Goal: Task Accomplishment & Management: Manage account settings

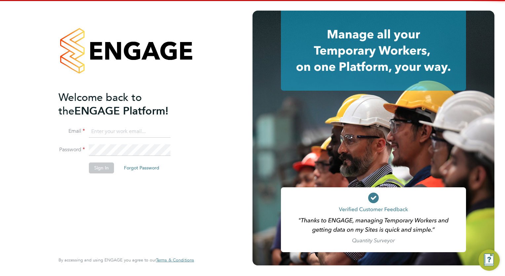
type input "[EMAIL_ADDRESS][DOMAIN_NAME]"
click at [101, 165] on button "Sign In" at bounding box center [101, 167] width 25 height 11
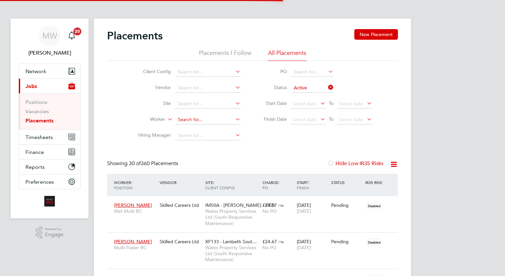
click at [210, 119] on input at bounding box center [207, 119] width 65 height 9
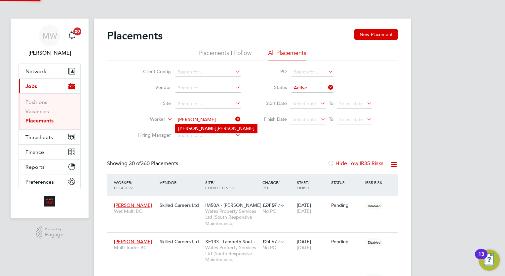
click at [212, 126] on li "Abdi rahman Abdi" at bounding box center [216, 128] width 82 height 9
type input "Abdirahman Abdi"
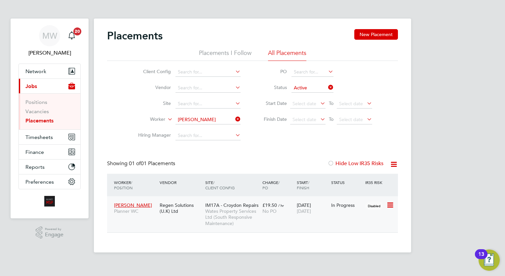
click at [249, 219] on span "Wates Property Services Ltd (South Responsive Maintenance)" at bounding box center [232, 217] width 54 height 18
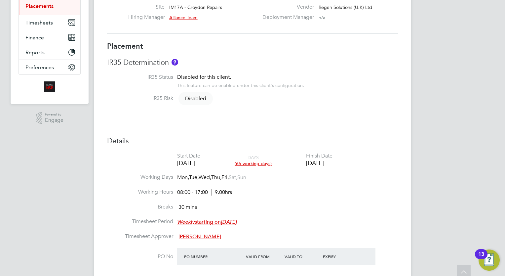
scroll to position [14, 0]
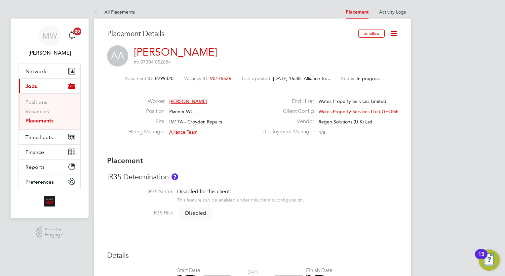
click at [397, 37] on icon at bounding box center [394, 33] width 8 height 8
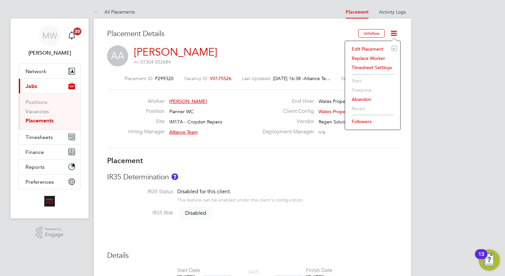
click at [379, 50] on li "Edit Placement e" at bounding box center [372, 48] width 49 height 9
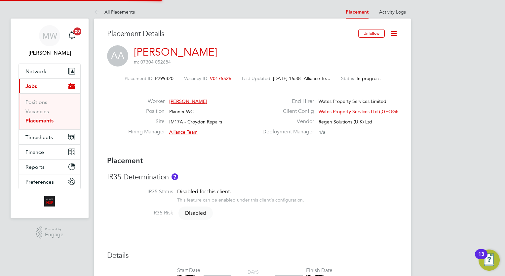
type input "Alliance Team"
type input "[PERSON_NAME]"
type input "04 Aug 2025"
type input "[DATE]"
type input "08:00"
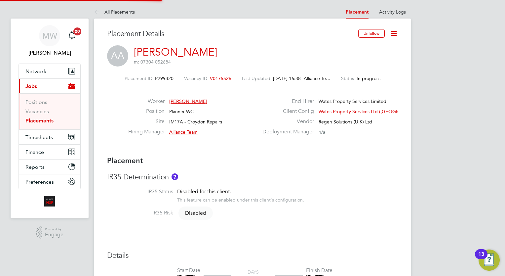
type input "17:00"
type input "08079"
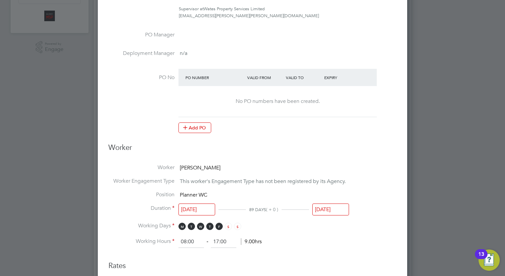
scroll to position [186, 0]
click at [326, 213] on div "[DATE]" at bounding box center [330, 210] width 37 height 12
click at [339, 208] on input "[DATE]" at bounding box center [330, 209] width 37 height 12
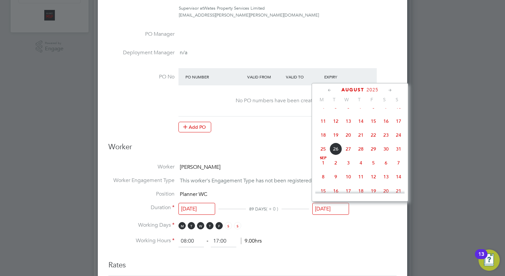
scroll to position [90, 0]
click at [372, 139] on span "22" at bounding box center [373, 136] width 13 height 13
type input "[DATE]"
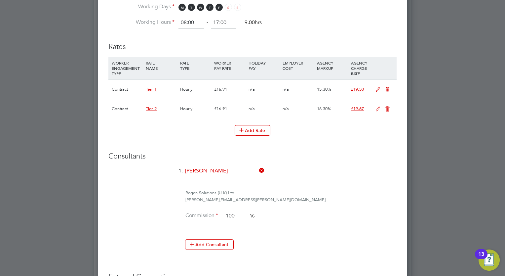
scroll to position [500, 0]
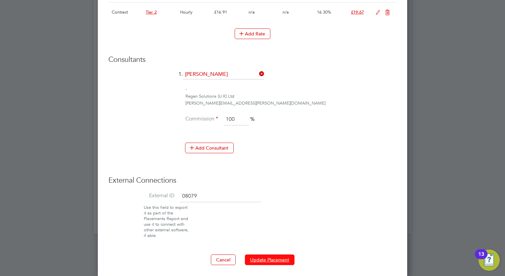
click at [272, 260] on button "Update Placement" at bounding box center [270, 259] width 50 height 11
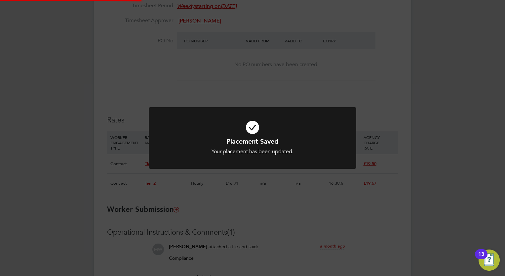
click at [411, 217] on div "All Placements Placement Activity Logs Placement Activity Logs All Placements P…" at bounding box center [252, 39] width 317 height 728
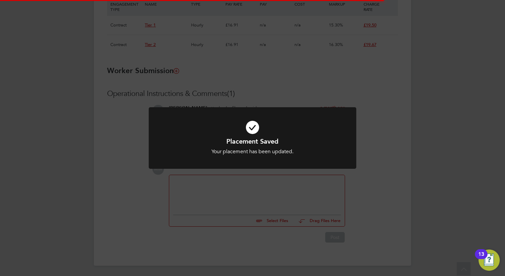
scroll to position [19, 46]
click at [214, 199] on div "Placement Saved Your placement has been updated. Cancel Okay" at bounding box center [252, 138] width 505 height 276
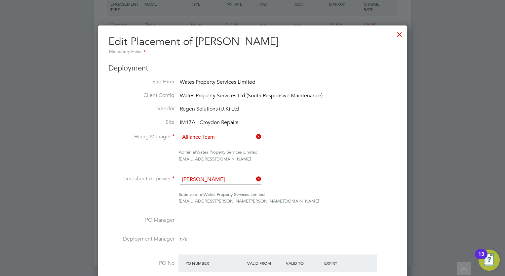
click at [396, 32] on div at bounding box center [400, 33] width 12 height 12
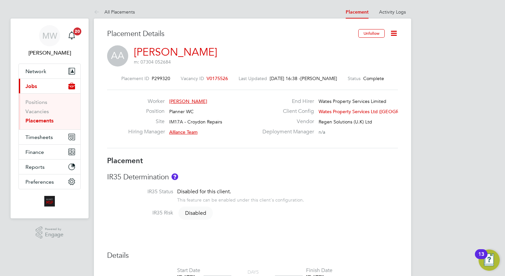
scroll to position [468, 0]
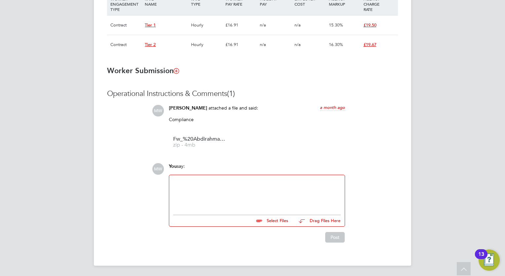
click at [262, 190] on div at bounding box center [257, 193] width 168 height 28
click at [333, 238] on button "Post" at bounding box center [334, 237] width 19 height 11
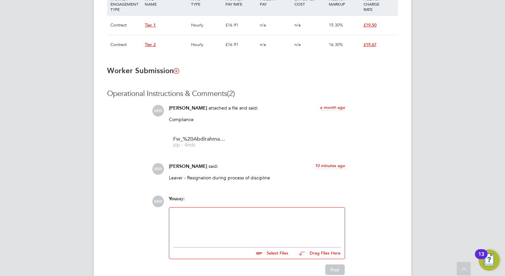
scroll to position [0, 0]
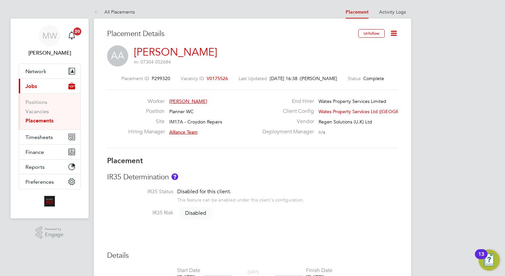
click at [46, 119] on link "Placements" at bounding box center [39, 120] width 28 height 6
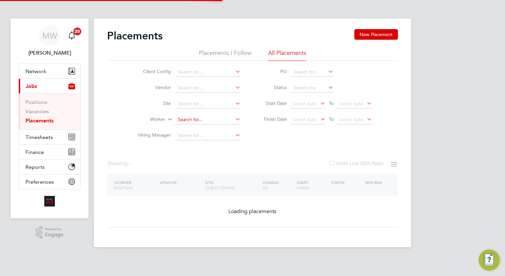
click at [197, 118] on input at bounding box center [207, 119] width 65 height 9
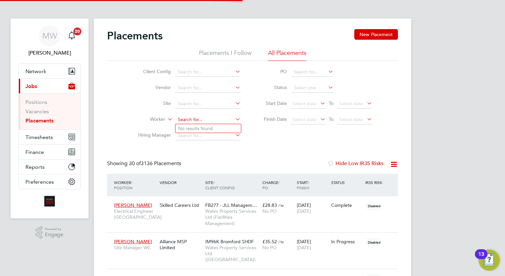
scroll to position [25, 46]
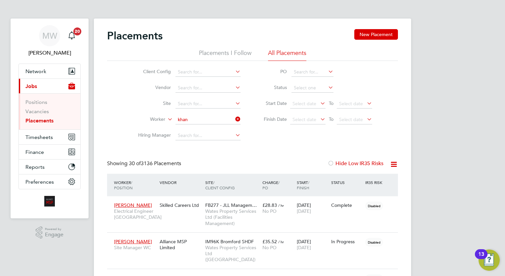
click at [216, 135] on b "Khan" at bounding box center [221, 137] width 11 height 6
type input "Malik Imran Khan"
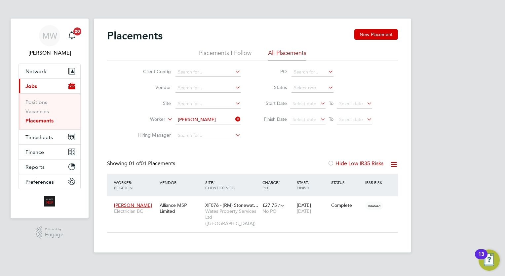
click at [234, 120] on icon at bounding box center [234, 118] width 0 height 9
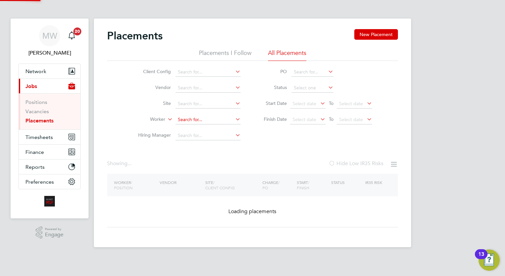
click at [223, 120] on input at bounding box center [207, 119] width 65 height 9
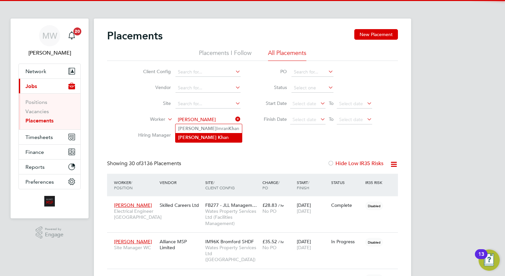
click at [204, 133] on li "Malik Kh an" at bounding box center [208, 137] width 66 height 9
type input "Malik Khan"
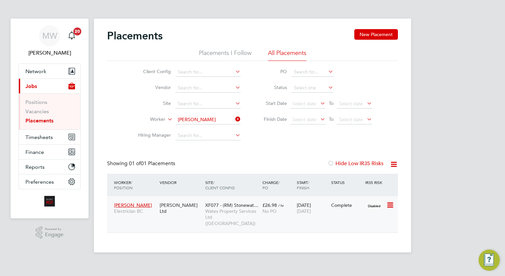
click at [271, 207] on span "£26.98" at bounding box center [269, 205] width 15 height 6
click at [234, 117] on icon at bounding box center [234, 118] width 0 height 9
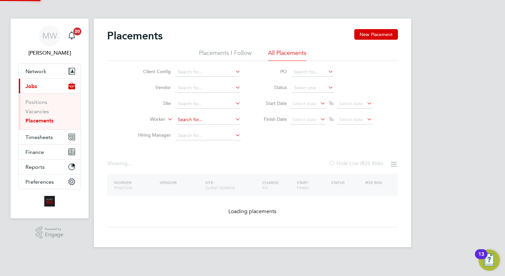
click at [216, 118] on input at bounding box center [207, 119] width 65 height 9
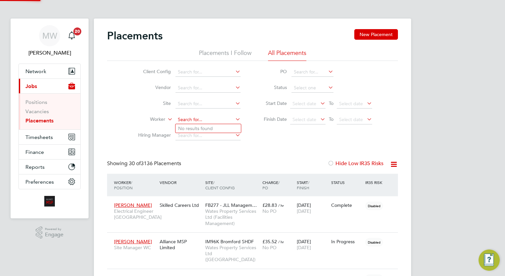
scroll to position [25, 46]
type input "[PERSON_NAME]"
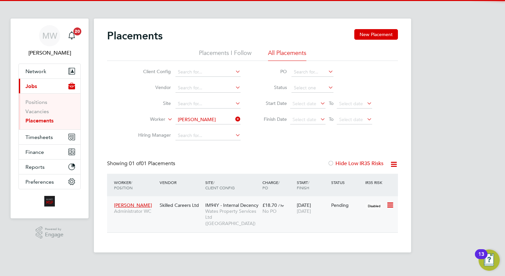
click at [252, 210] on span "Wates Property Services Ltd (Central & North)" at bounding box center [232, 217] width 54 height 18
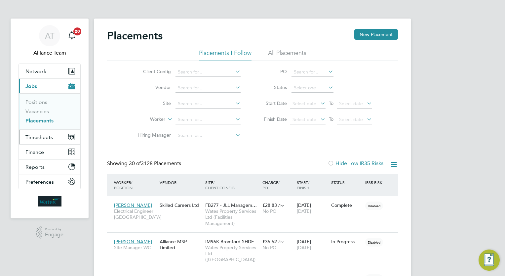
click at [34, 134] on span "Timesheets" at bounding box center [38, 137] width 27 height 6
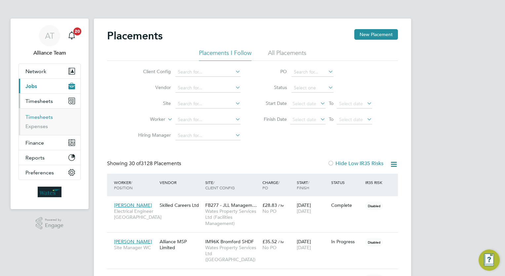
click at [45, 115] on link "Timesheets" at bounding box center [38, 117] width 27 height 6
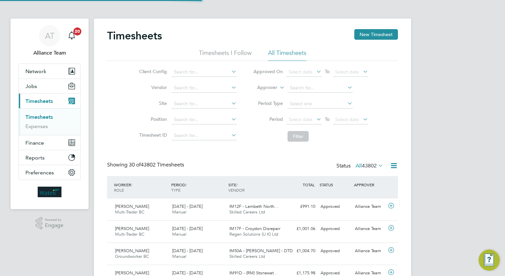
scroll to position [17, 57]
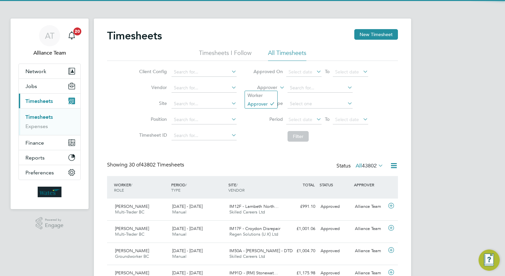
click at [265, 88] on label "Approver" at bounding box center [263, 87] width 30 height 7
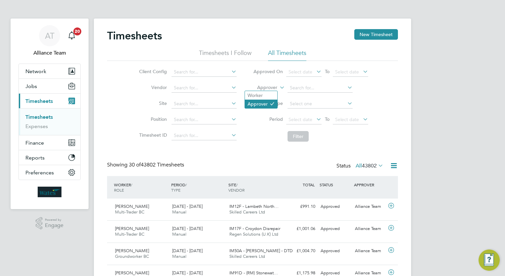
click at [254, 100] on li "Approver" at bounding box center [261, 103] width 32 height 9
click at [268, 88] on label "Approver" at bounding box center [263, 87] width 30 height 7
click at [262, 93] on li "Worker" at bounding box center [261, 95] width 32 height 9
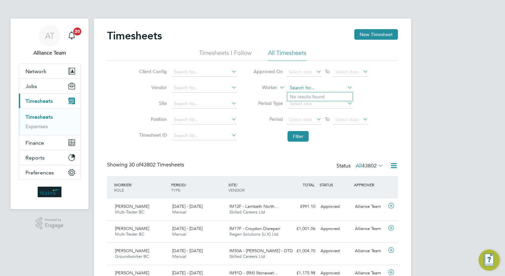
click at [299, 88] on input at bounding box center [319, 87] width 65 height 9
click at [300, 110] on li "Abdi rahman Abdi" at bounding box center [328, 114] width 82 height 9
type input "Abdirahman Abdi"
click at [298, 140] on button "Filter" at bounding box center [297, 136] width 21 height 11
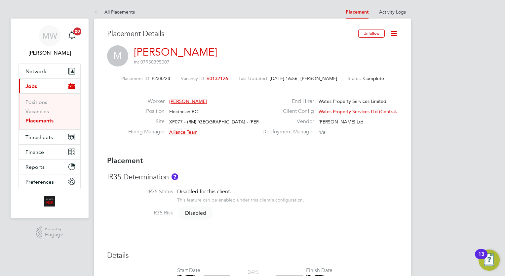
click at [396, 31] on icon at bounding box center [394, 33] width 8 height 8
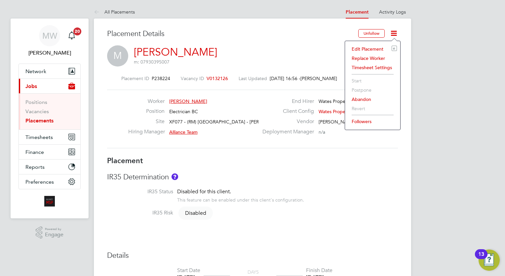
click at [374, 47] on li "Edit Placement e" at bounding box center [372, 48] width 49 height 9
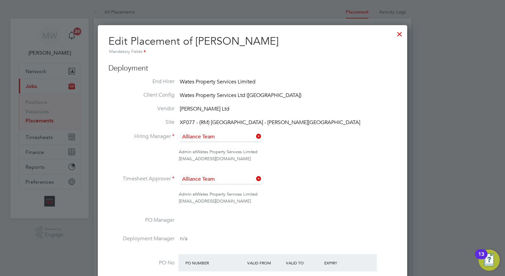
click at [399, 35] on div at bounding box center [400, 32] width 12 height 12
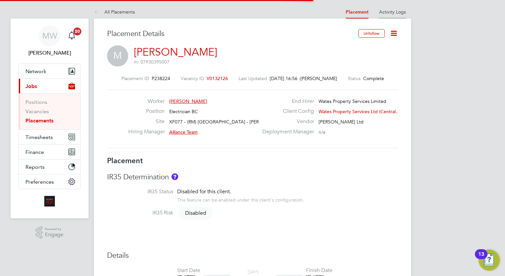
click at [392, 5] on li "Activity Logs" at bounding box center [392, 11] width 27 height 13
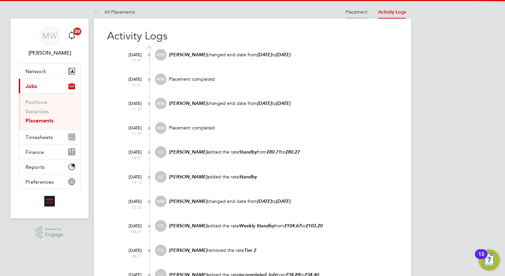
click at [350, 11] on link "Placement" at bounding box center [357, 12] width 22 height 6
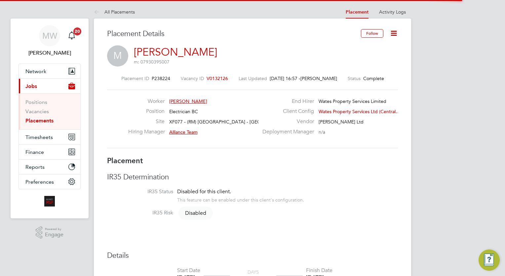
click at [392, 31] on icon at bounding box center [394, 33] width 8 height 8
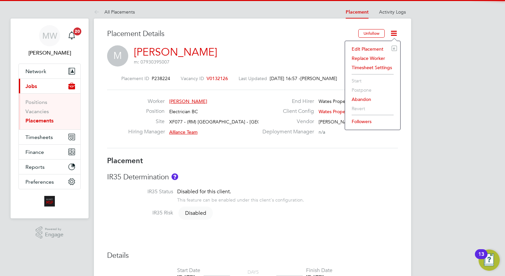
click at [358, 45] on li "Edit Placement e" at bounding box center [372, 48] width 49 height 9
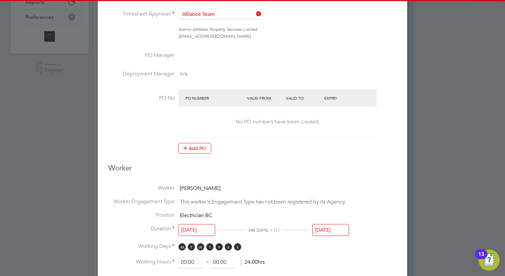
click at [324, 235] on div "[DATE]" at bounding box center [330, 231] width 37 height 12
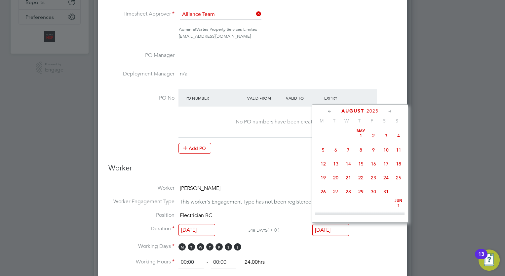
click at [330, 228] on input "[DATE]" at bounding box center [330, 230] width 37 height 12
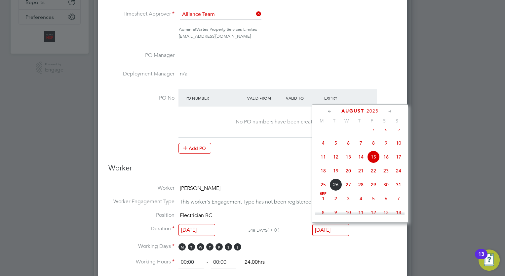
click at [390, 110] on icon at bounding box center [390, 111] width 6 height 7
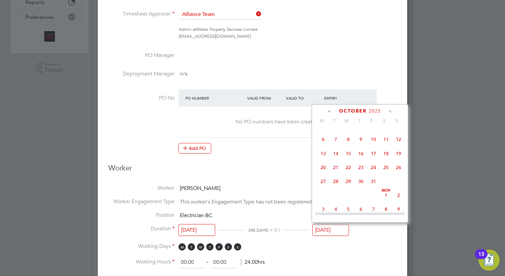
click at [374, 187] on span "31" at bounding box center [373, 181] width 13 height 13
type input "[DATE]"
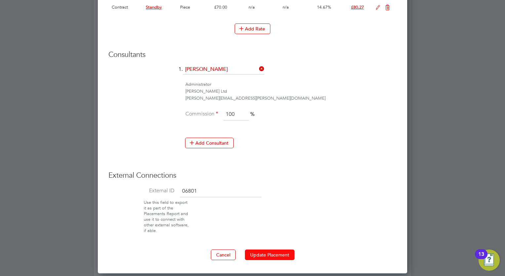
click at [273, 249] on button "Update Placement" at bounding box center [270, 254] width 50 height 11
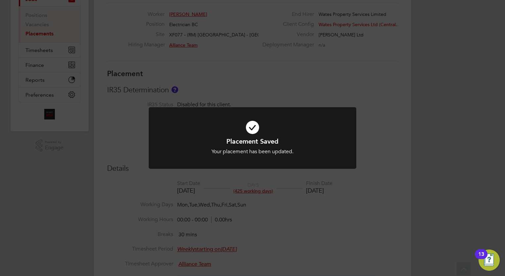
click at [188, 53] on div "Placement Saved Your placement has been updated. Cancel Okay" at bounding box center [252, 138] width 505 height 276
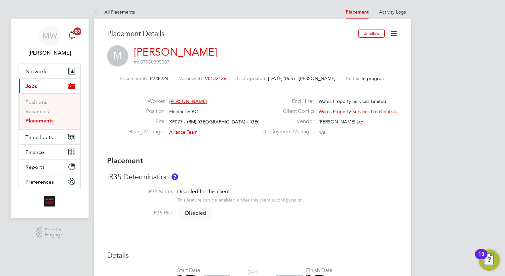
click at [34, 116] on li "Vacancies" at bounding box center [50, 112] width 50 height 9
click at [37, 118] on link "Placements" at bounding box center [39, 120] width 28 height 6
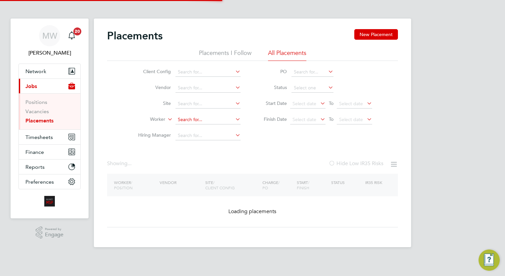
click at [192, 121] on input at bounding box center [207, 119] width 65 height 9
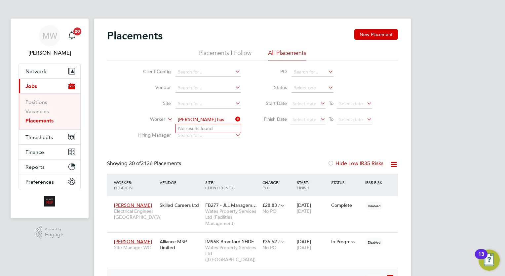
type input "sam has"
click at [207, 117] on input at bounding box center [207, 119] width 65 height 9
click at [216, 129] on li "Renzo Colaizzo" at bounding box center [207, 128] width 65 height 9
type input "[PERSON_NAME]"
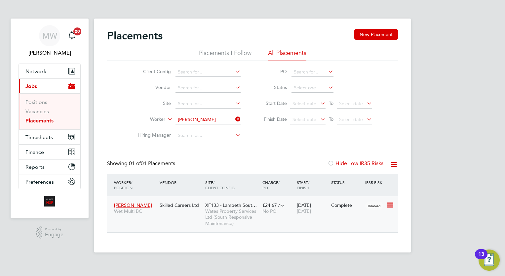
click at [299, 215] on div "19 May 2025 19 Aug 2025" at bounding box center [312, 208] width 34 height 19
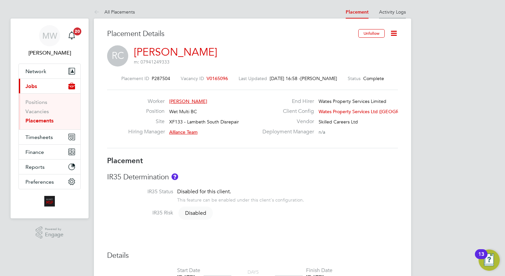
click at [401, 17] on li "Activity Logs" at bounding box center [392, 11] width 27 height 13
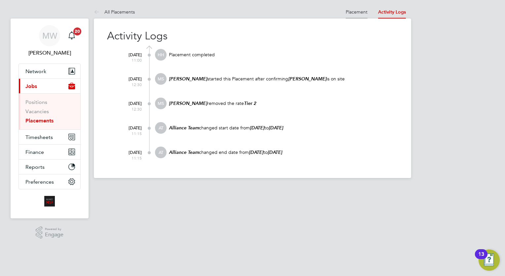
click at [361, 10] on link "Placement" at bounding box center [357, 12] width 22 height 6
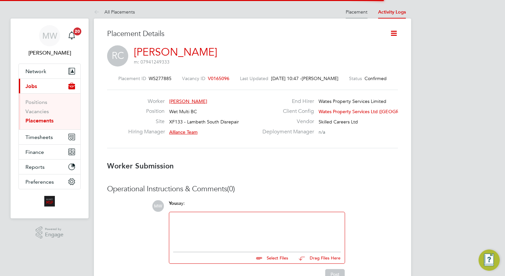
scroll to position [3, 3]
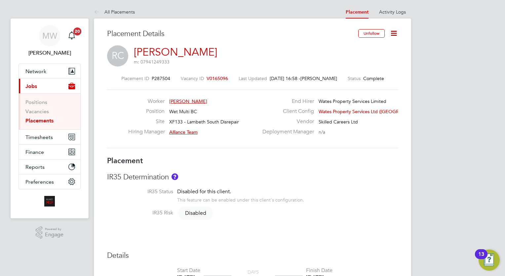
drag, startPoint x: 49, startPoint y: 120, endPoint x: 60, endPoint y: 118, distance: 11.6
click at [49, 120] on link "Placements" at bounding box center [39, 120] width 28 height 6
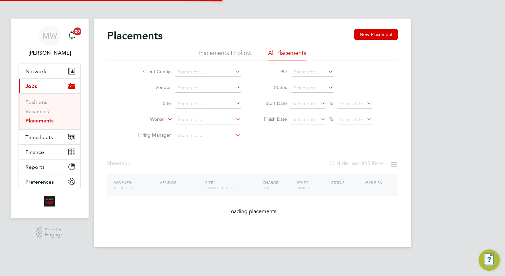
click at [198, 126] on li "Worker" at bounding box center [187, 120] width 124 height 16
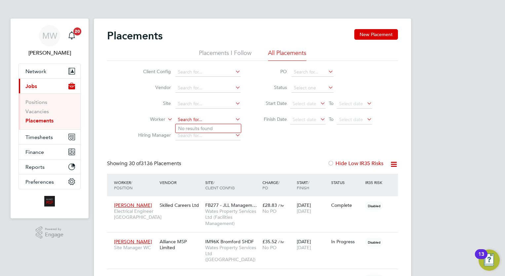
click at [190, 118] on input at bounding box center [207, 119] width 65 height 9
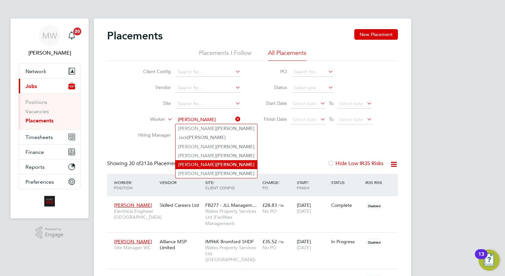
click at [200, 160] on li "Richard Clarke" at bounding box center [216, 164] width 82 height 9
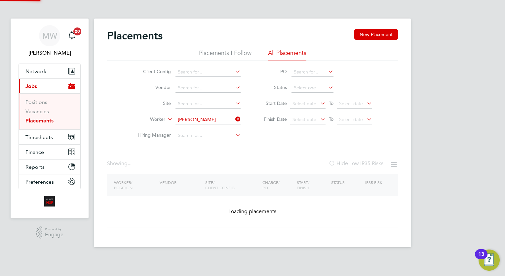
type input "[PERSON_NAME]"
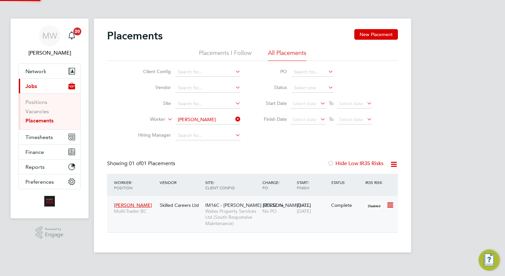
click at [306, 211] on span "[DATE]" at bounding box center [304, 211] width 14 height 6
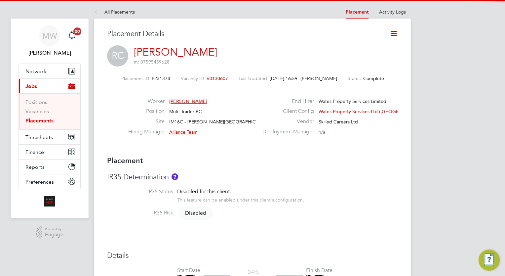
click at [395, 32] on icon at bounding box center [394, 33] width 8 height 8
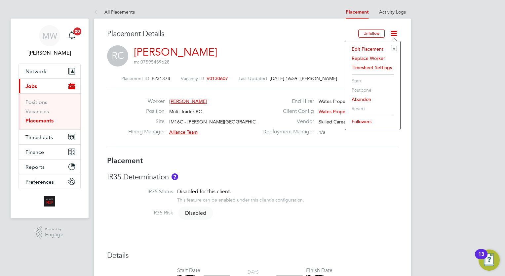
click at [366, 50] on li "Edit Placement e" at bounding box center [372, 48] width 49 height 9
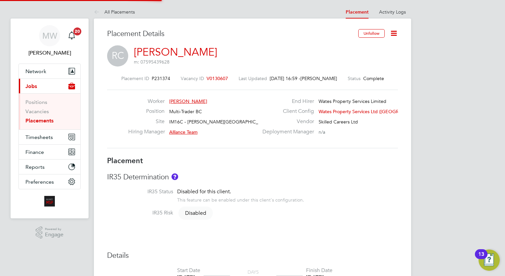
type input "Alliance Team"
type input "06 Aug 2024"
type input "17 Aug 2025"
type input "00:00"
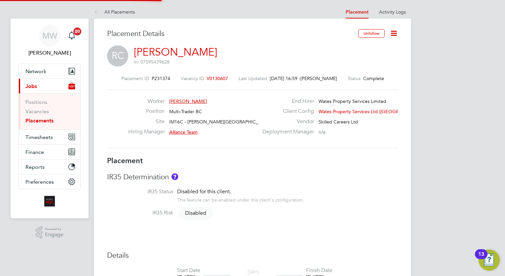
type input "00:00"
type input "06628"
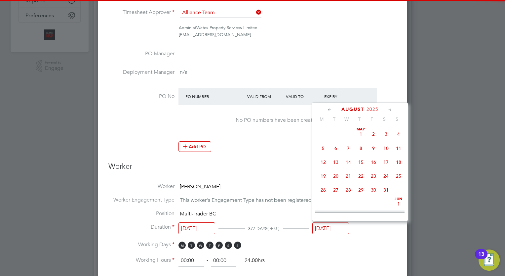
click at [324, 231] on input "17 Aug 2025" at bounding box center [330, 228] width 37 height 12
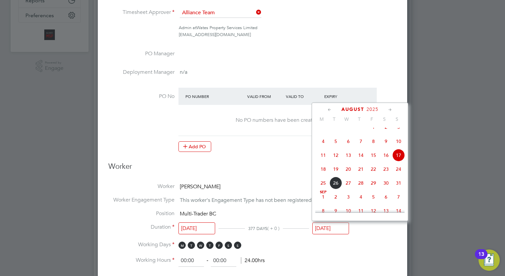
click at [390, 111] on icon at bounding box center [390, 109] width 6 height 7
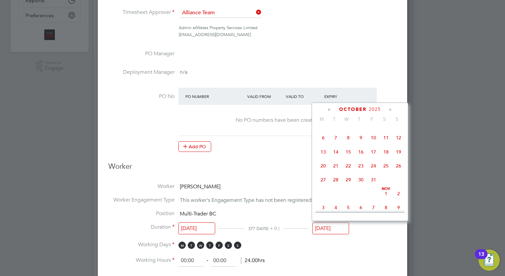
click at [390, 111] on icon at bounding box center [390, 109] width 6 height 7
click at [371, 156] on span "14" at bounding box center [373, 149] width 13 height 13
type input "14 Nov 2025"
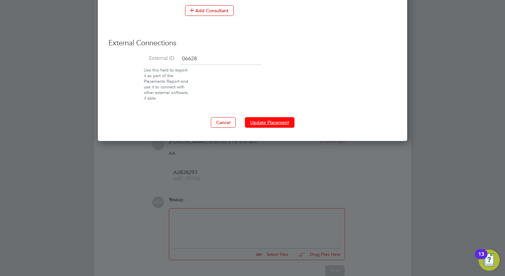
click at [281, 123] on button "Update Placement" at bounding box center [270, 122] width 50 height 11
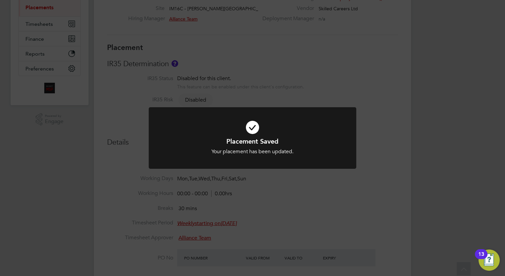
click at [169, 59] on div "Placement Saved Your placement has been updated. Cancel Okay" at bounding box center [252, 138] width 505 height 276
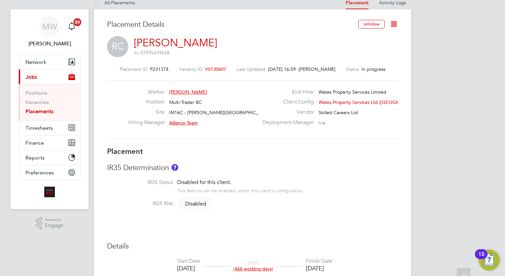
scroll to position [3, 0]
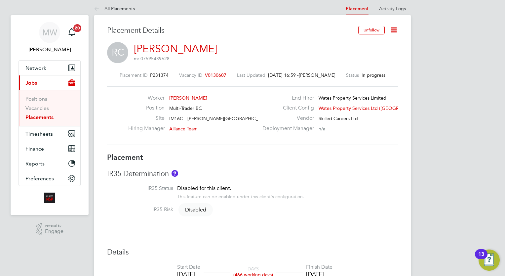
click at [41, 114] on link "Placements" at bounding box center [39, 117] width 28 height 6
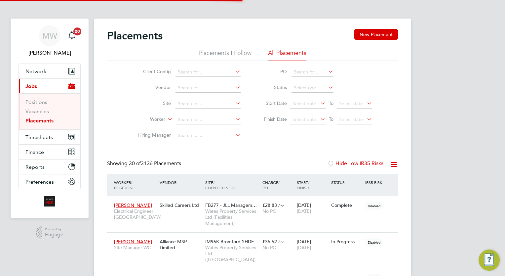
click at [191, 114] on li "Worker" at bounding box center [187, 120] width 124 height 16
click at [187, 121] on input at bounding box center [207, 119] width 65 height 9
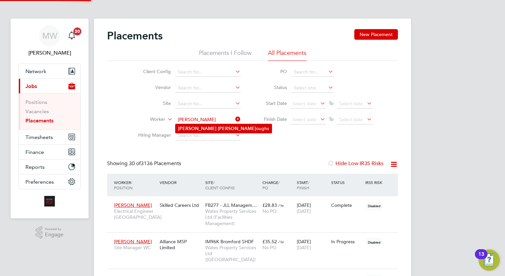
click at [218, 130] on b "Burr" at bounding box center [237, 129] width 38 height 6
type input "Anthony Burroughs"
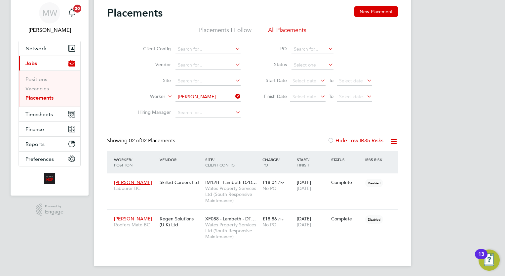
click at [234, 94] on icon at bounding box center [234, 96] width 0 height 9
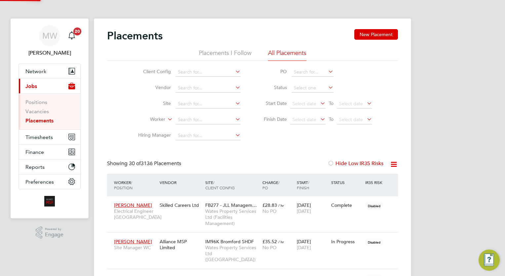
scroll to position [3, 3]
